Goal: Task Accomplishment & Management: Use online tool/utility

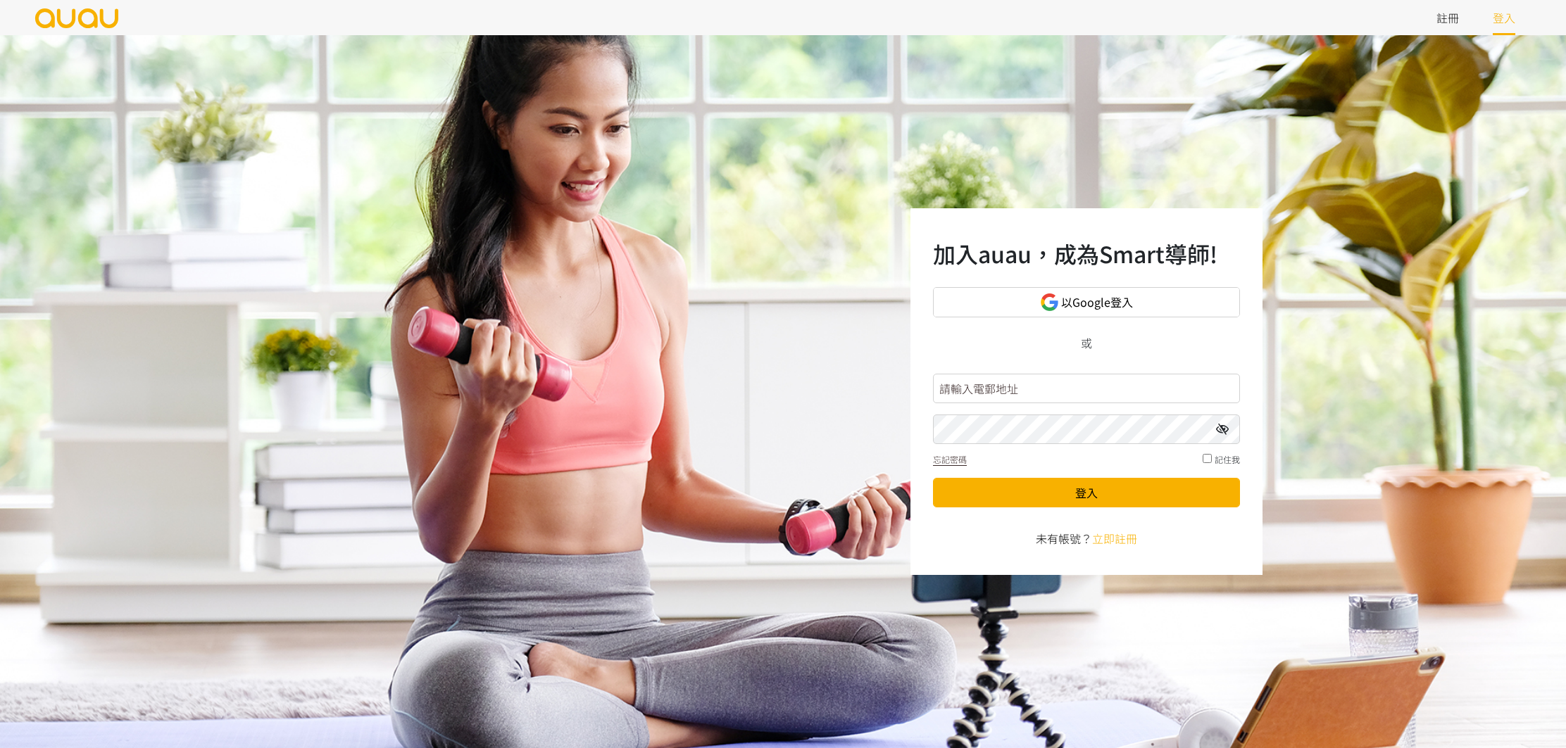
drag, startPoint x: 1071, startPoint y: 355, endPoint x: 1065, endPoint y: 341, distance: 14.5
click at [1071, 355] on div "加入auau，成為Smart導師! 以Google登入 或 忘記密碼 記住我 登入 未有帳號？ 立即註冊" at bounding box center [1086, 391] width 352 height 367
click at [1075, 394] on input "text" at bounding box center [1086, 389] width 307 height 30
click at [1158, 388] on input "bla" at bounding box center [1086, 389] width 307 height 30
type input "blancfitness@gmail.com"
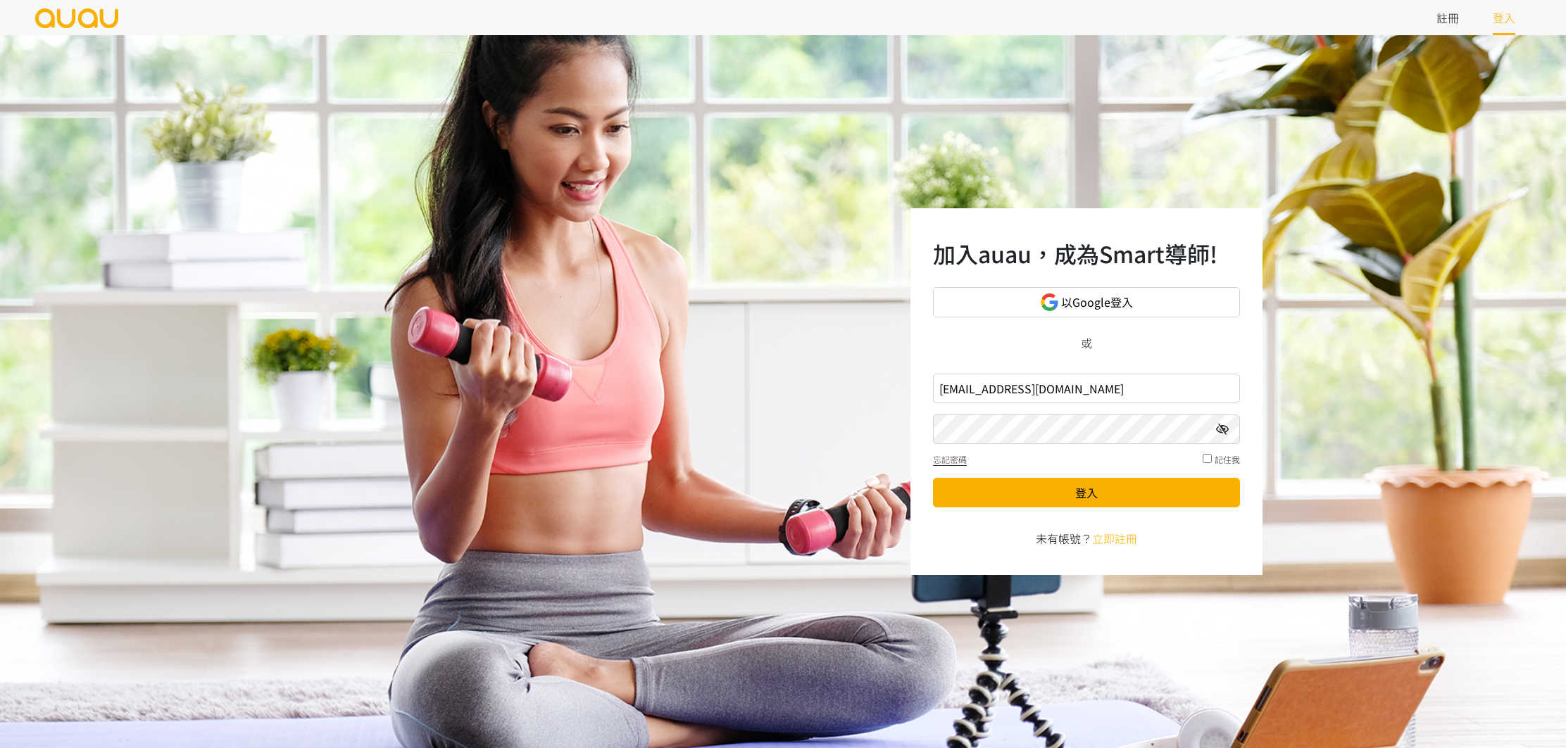
click at [933, 478] on button "登入" at bounding box center [1086, 493] width 307 height 30
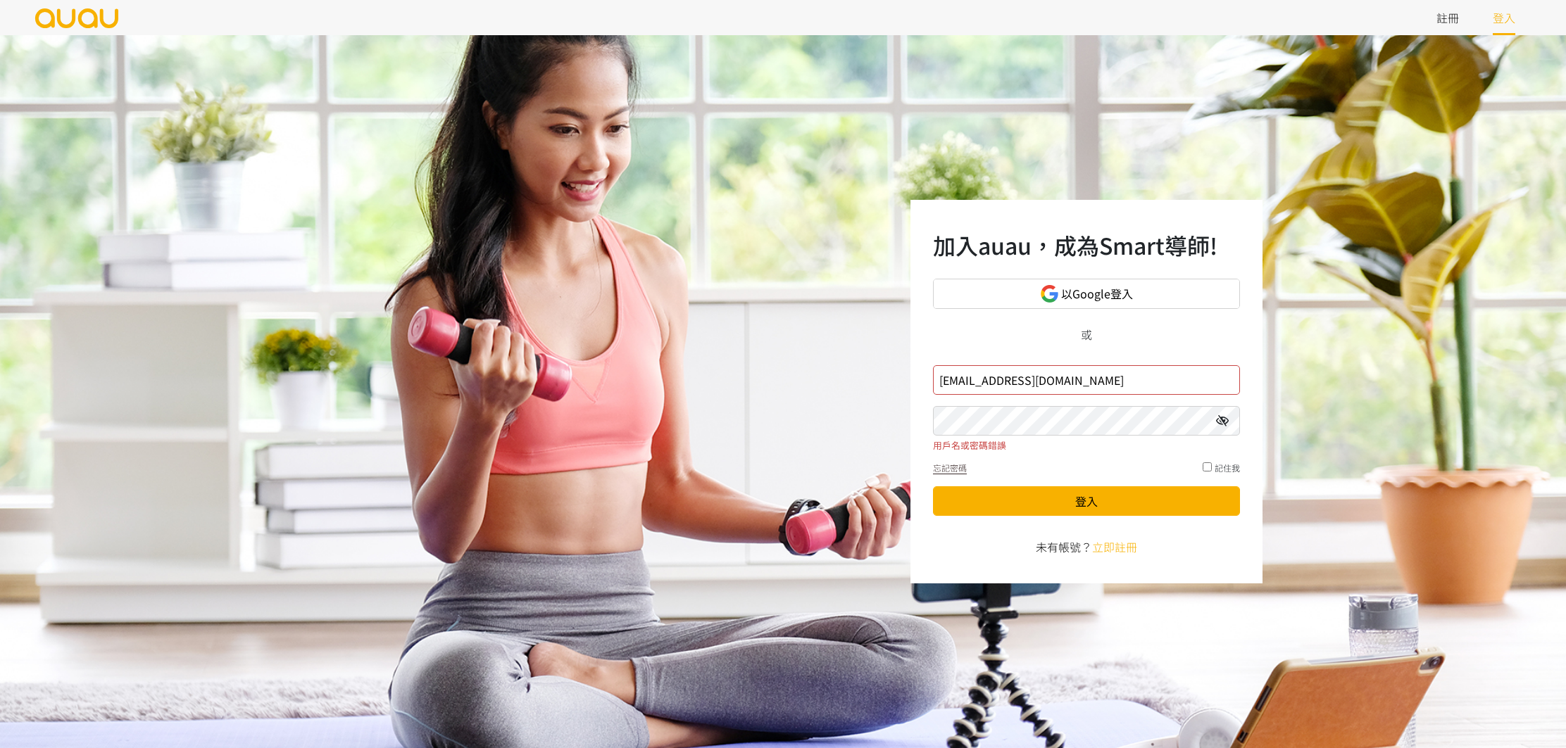
click at [1106, 377] on input "blancfitness@gmail.com" at bounding box center [1086, 380] width 307 height 30
click at [933, 487] on button "登入" at bounding box center [1086, 502] width 307 height 30
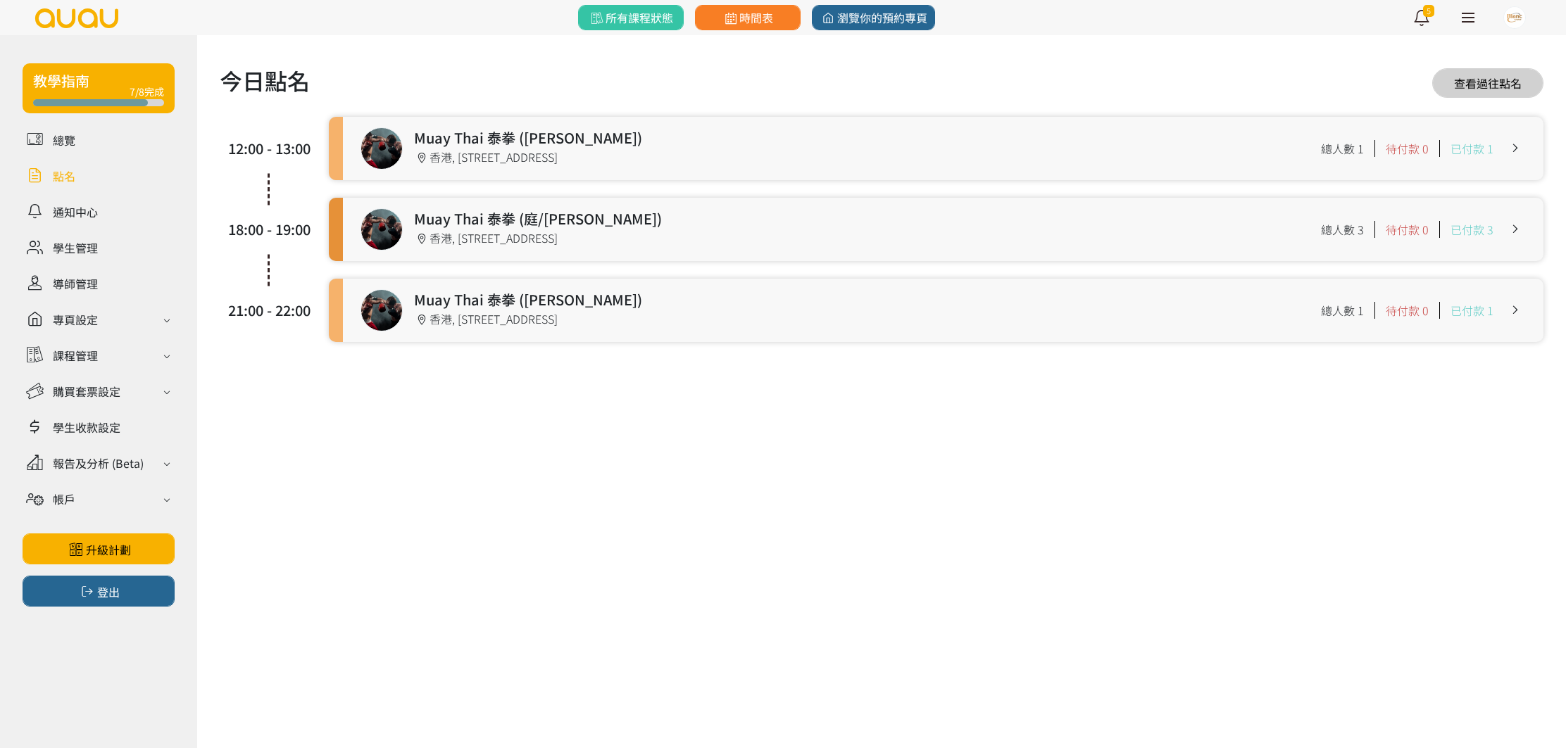
click at [559, 163] on link at bounding box center [943, 148] width 1200 height 63
drag, startPoint x: 513, startPoint y: 215, endPoint x: 506, endPoint y: 215, distance: 7.8
click at [514, 215] on link at bounding box center [943, 229] width 1200 height 63
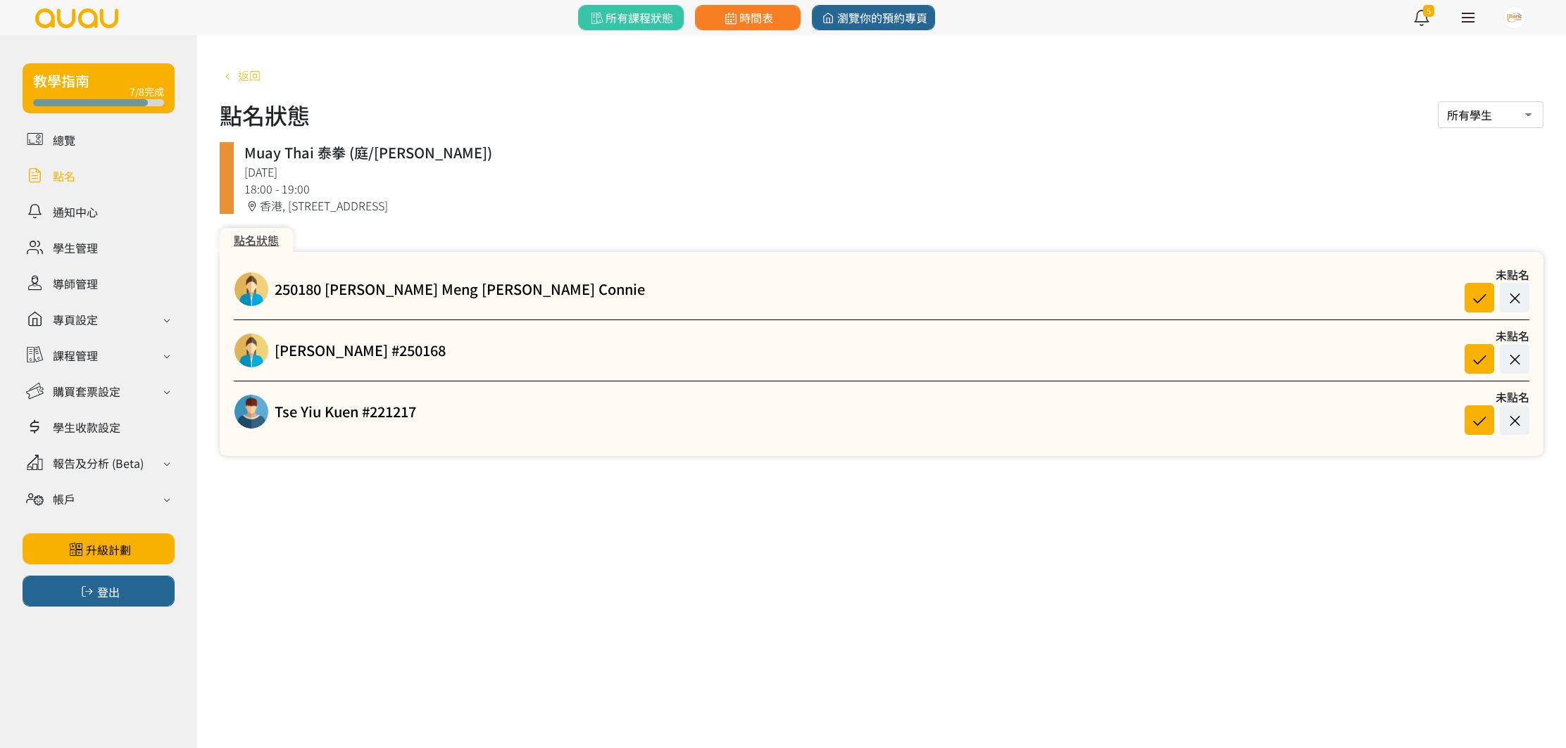
click at [241, 75] on span "返回" at bounding box center [249, 75] width 23 height 17
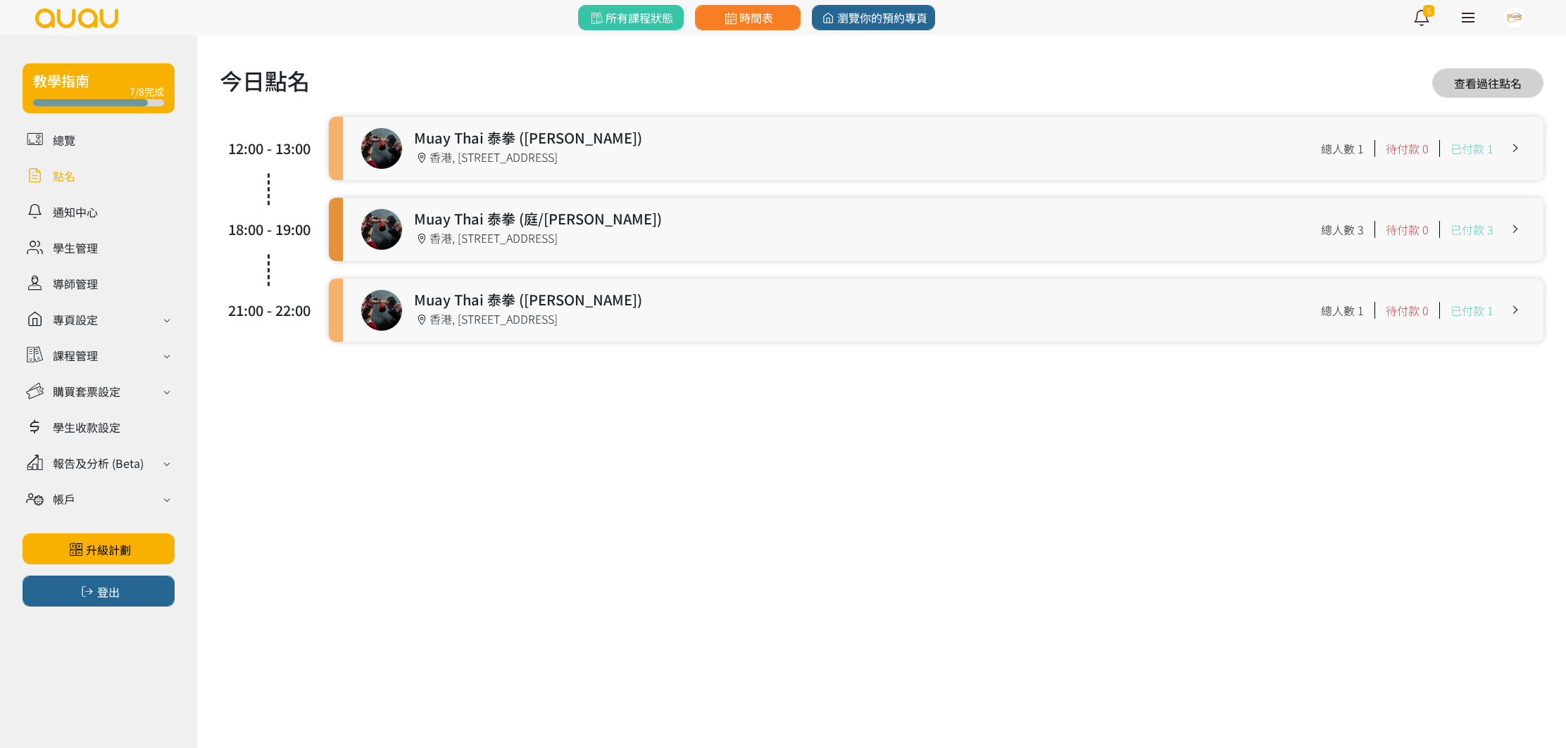
click at [711, 318] on link at bounding box center [943, 310] width 1200 height 63
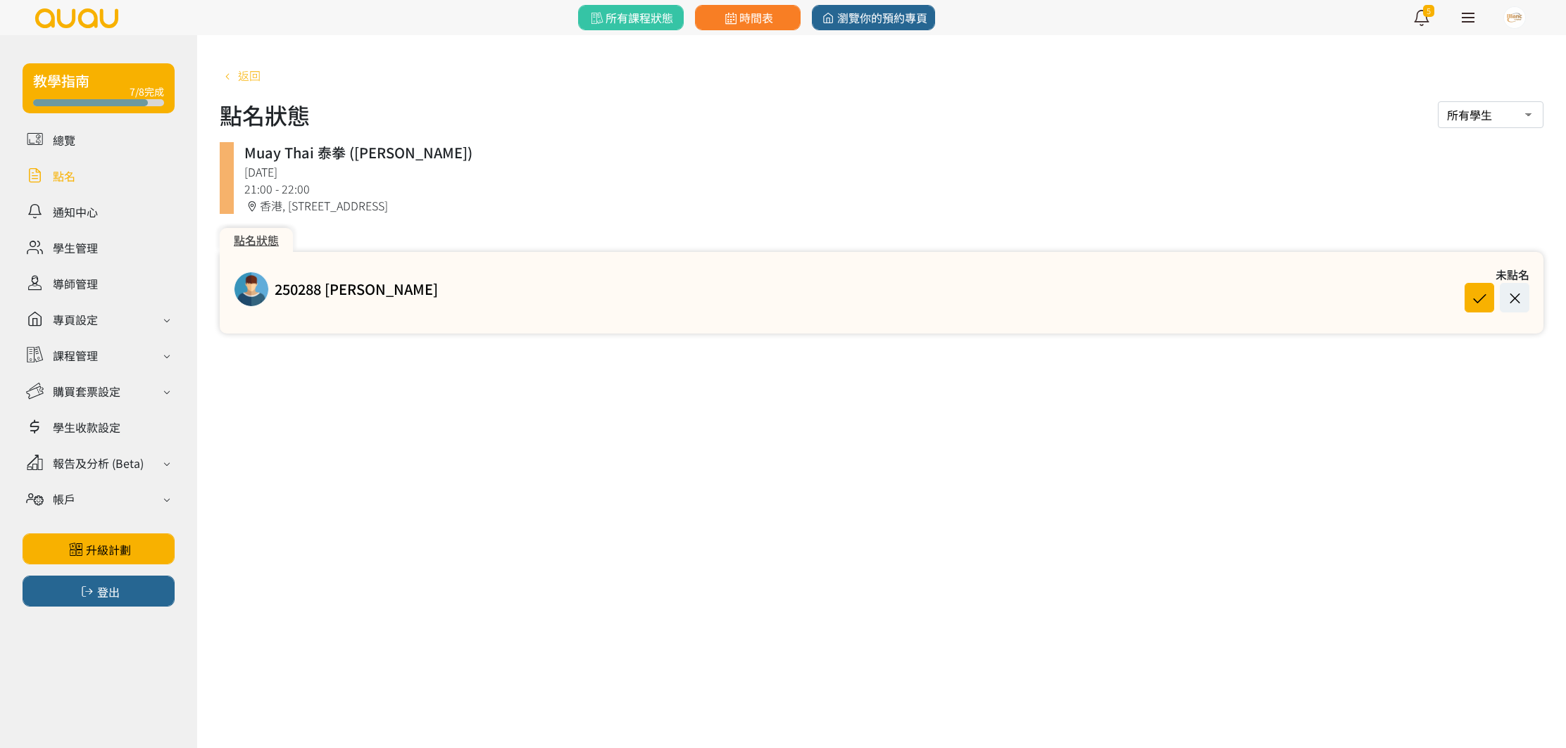
click at [254, 68] on span "返回" at bounding box center [249, 75] width 23 height 17
